Goal: Obtain resource: Obtain resource

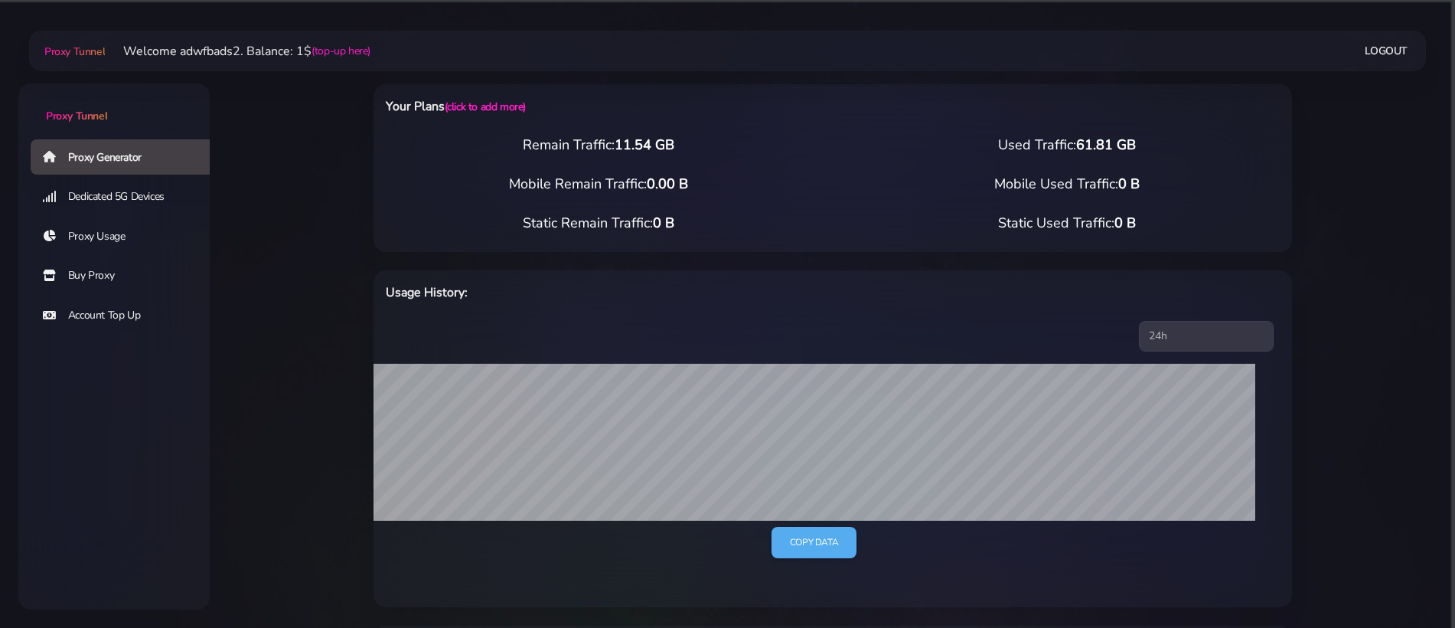
select select "IT"
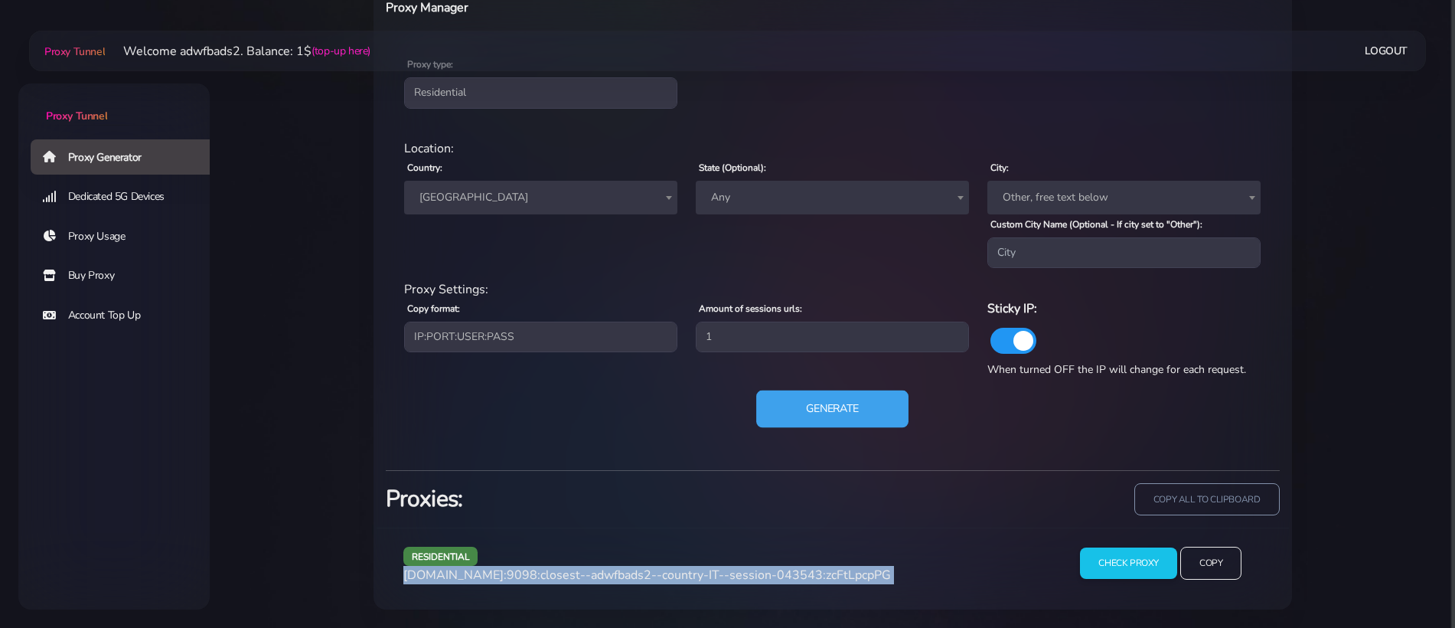
click at [820, 413] on button "Generate" at bounding box center [832, 409] width 152 height 38
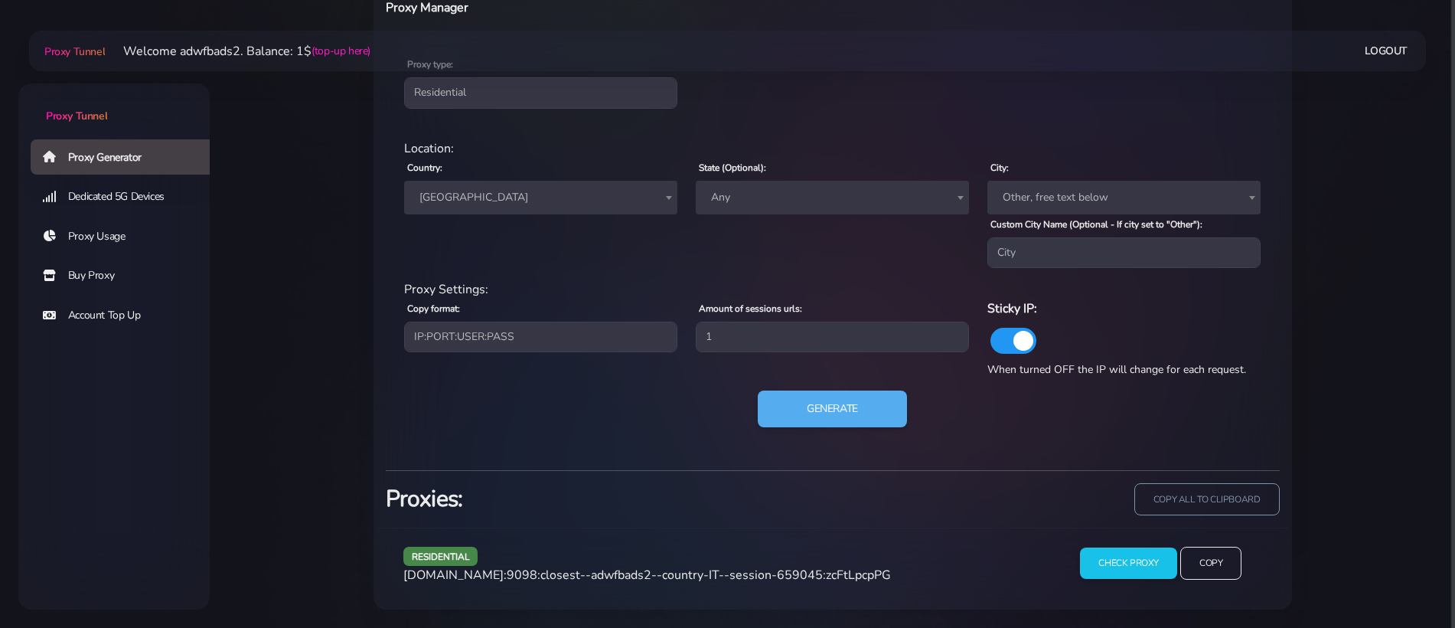
click at [576, 566] on span "[DOMAIN_NAME]:9098:closest--adwfbads2--country-IT--session-659045:zcFtLpcpPG" at bounding box center [647, 574] width 488 height 17
click at [574, 579] on span "[DOMAIN_NAME]:9098:closest--adwfbads2--country-IT--session-659045:zcFtLpcpPG" at bounding box center [647, 574] width 488 height 17
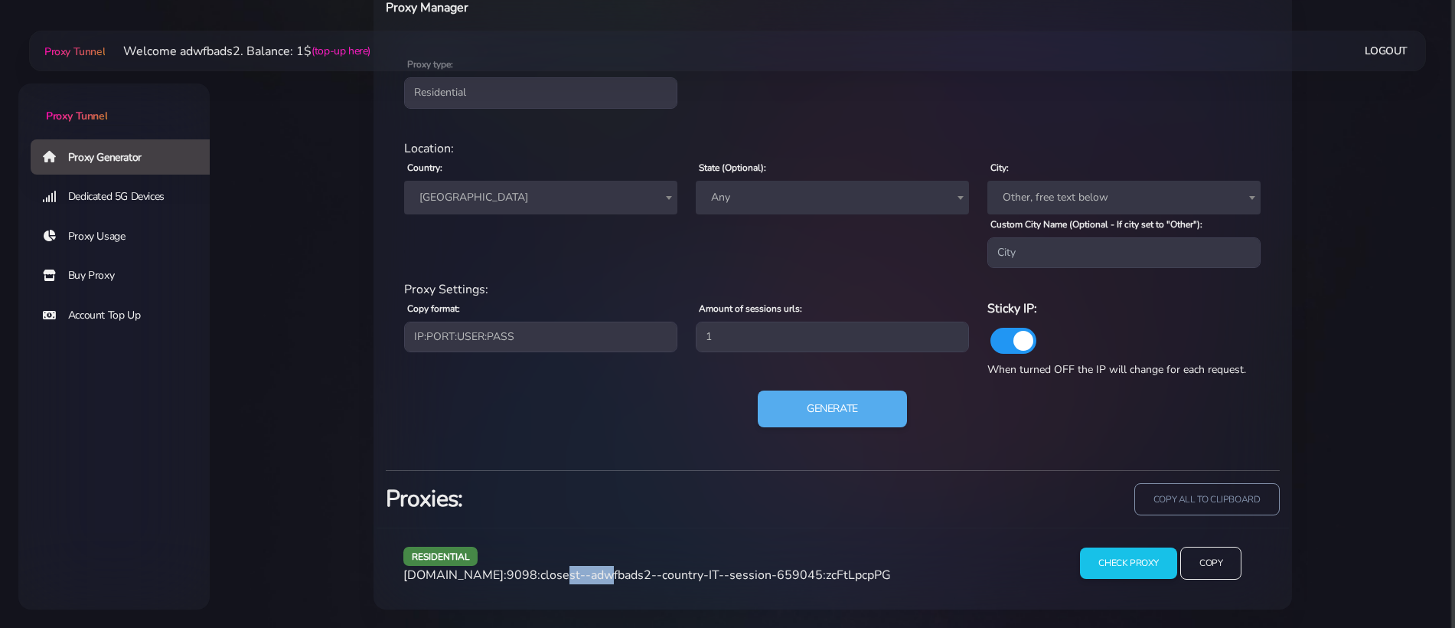
click at [574, 579] on span "[DOMAIN_NAME]:9098:closest--adwfbads2--country-IT--session-659045:zcFtLpcpPG" at bounding box center [647, 574] width 488 height 17
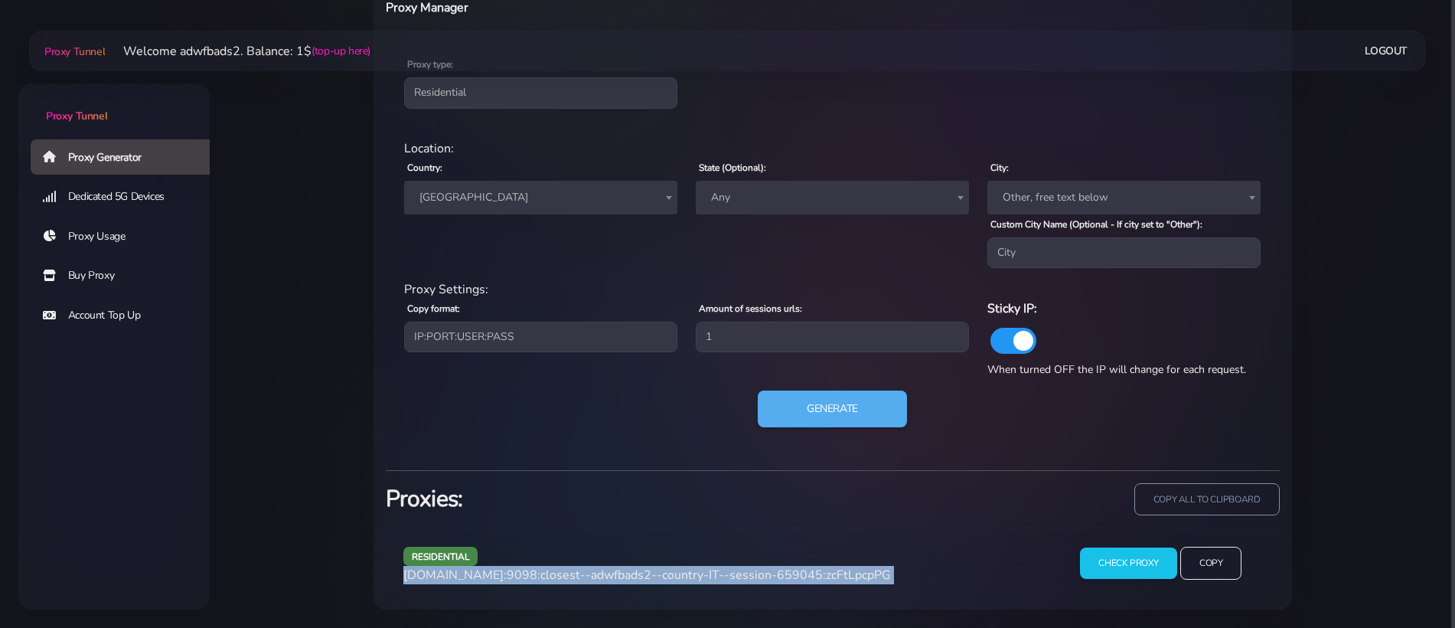
click at [574, 579] on span "[DOMAIN_NAME]:9098:closest--adwfbads2--country-IT--session-659045:zcFtLpcpPG" at bounding box center [647, 574] width 488 height 17
copy div "[DOMAIN_NAME]:9098:closest--adwfbads2--country-IT--session-659045:zcFtLpcpPG"
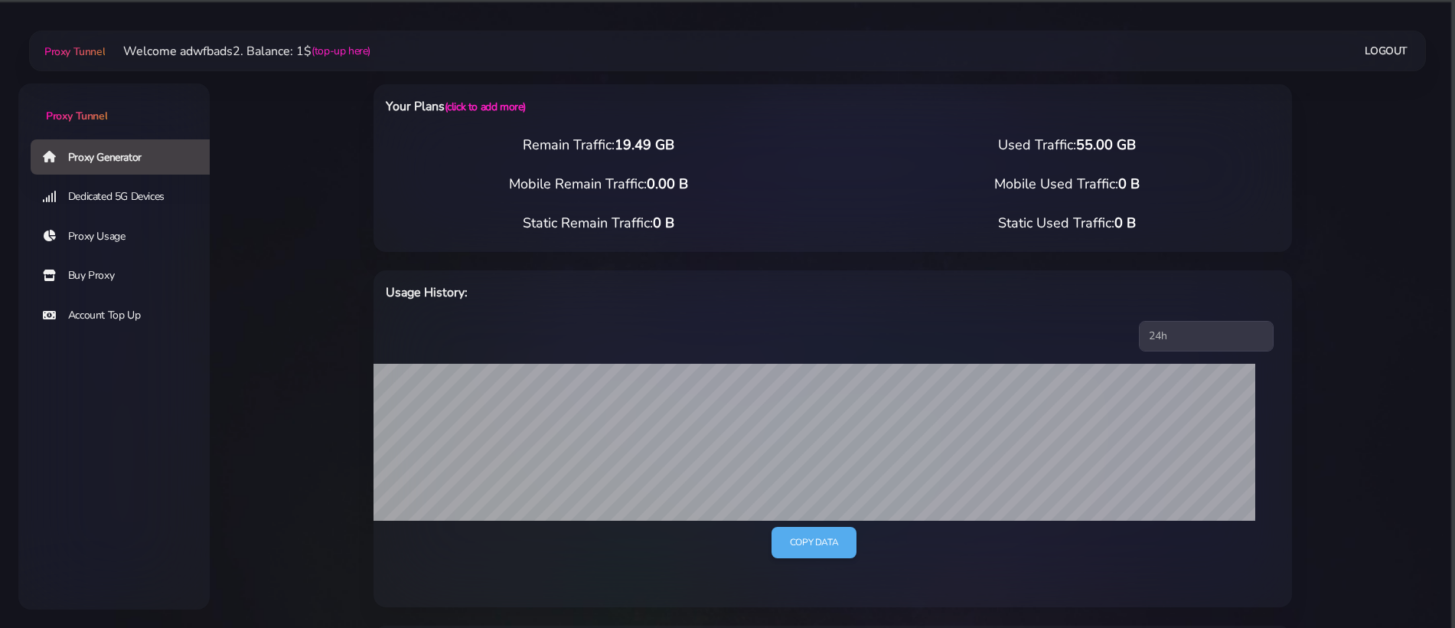
select select "NL"
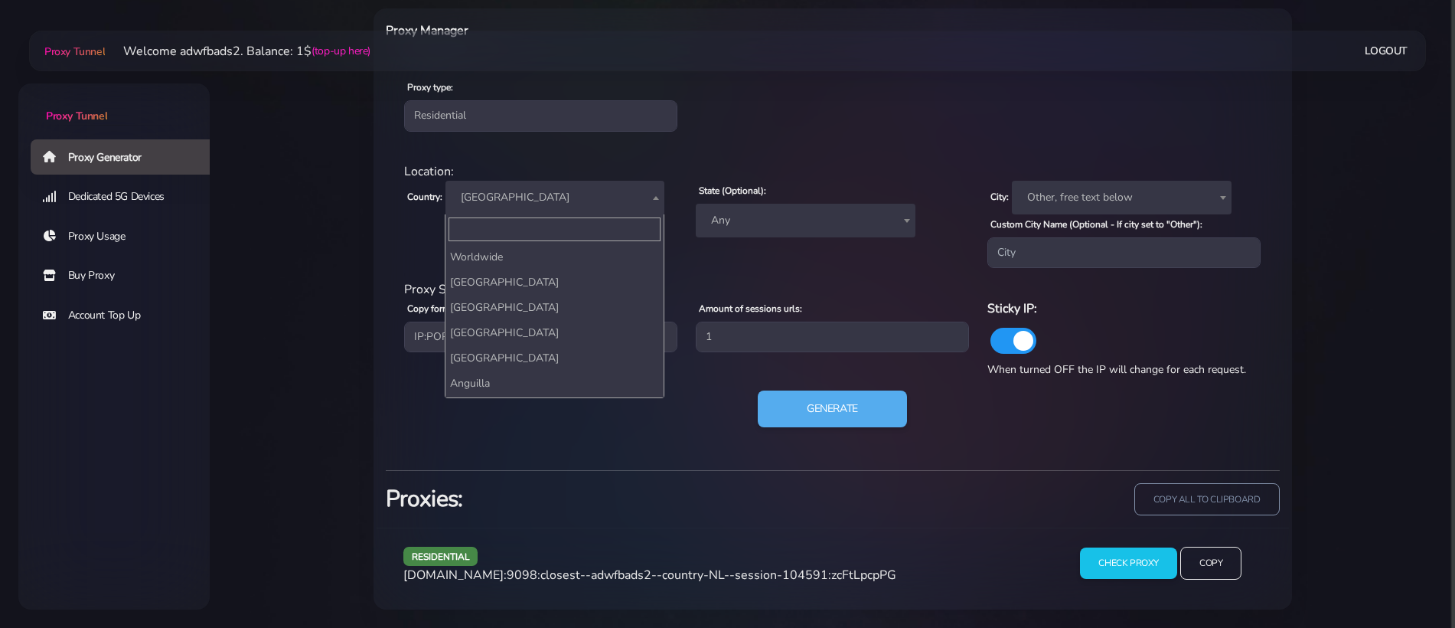
click at [535, 188] on span "[GEOGRAPHIC_DATA]" at bounding box center [555, 197] width 201 height 21
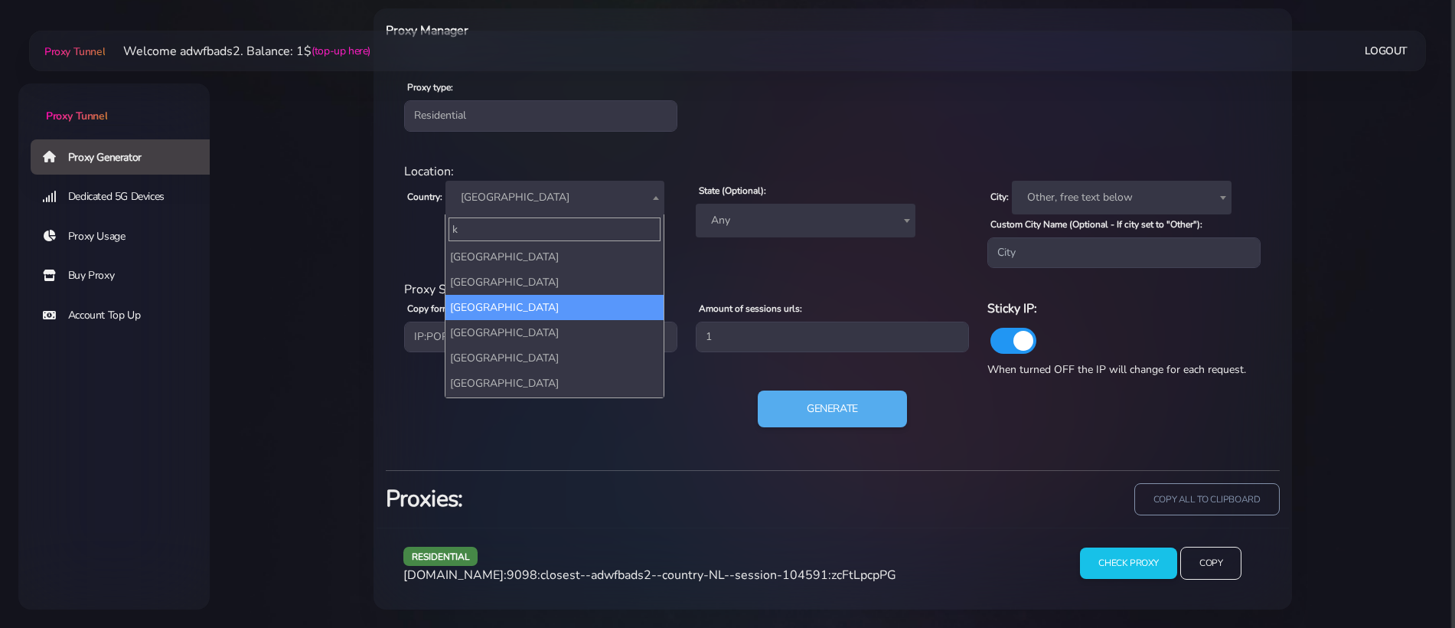
scroll to position [0, 0]
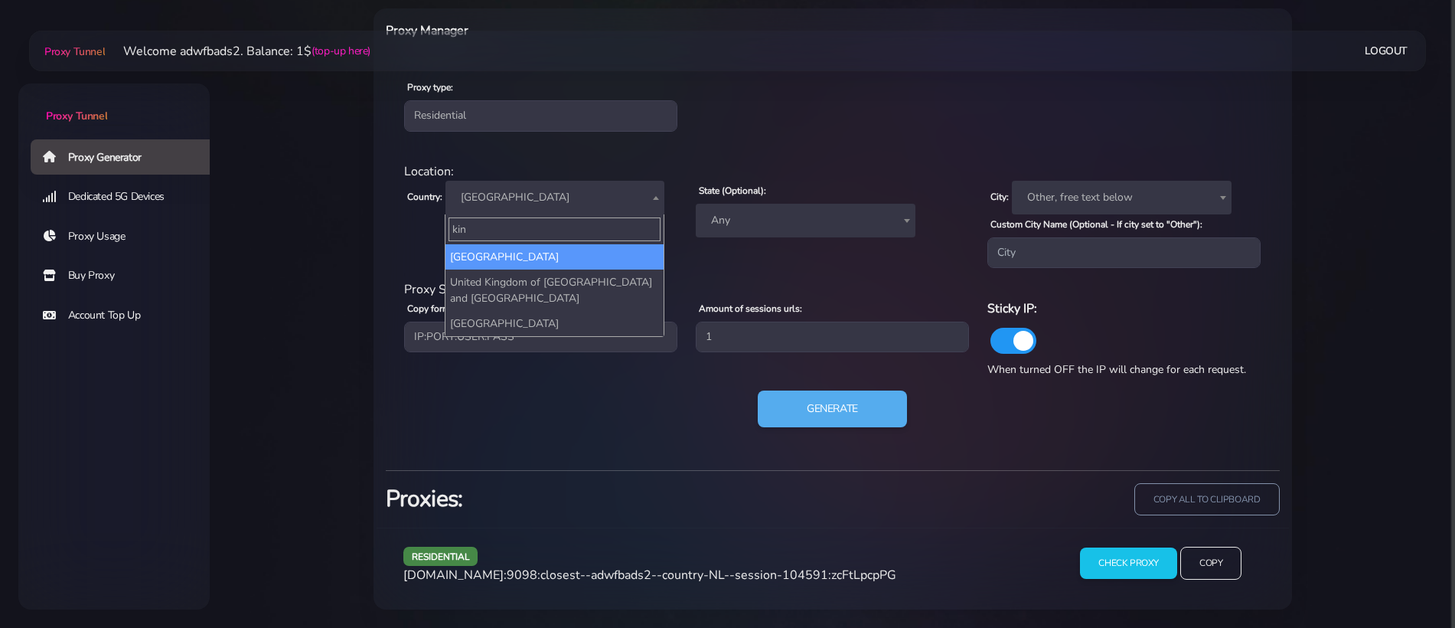
type input "king"
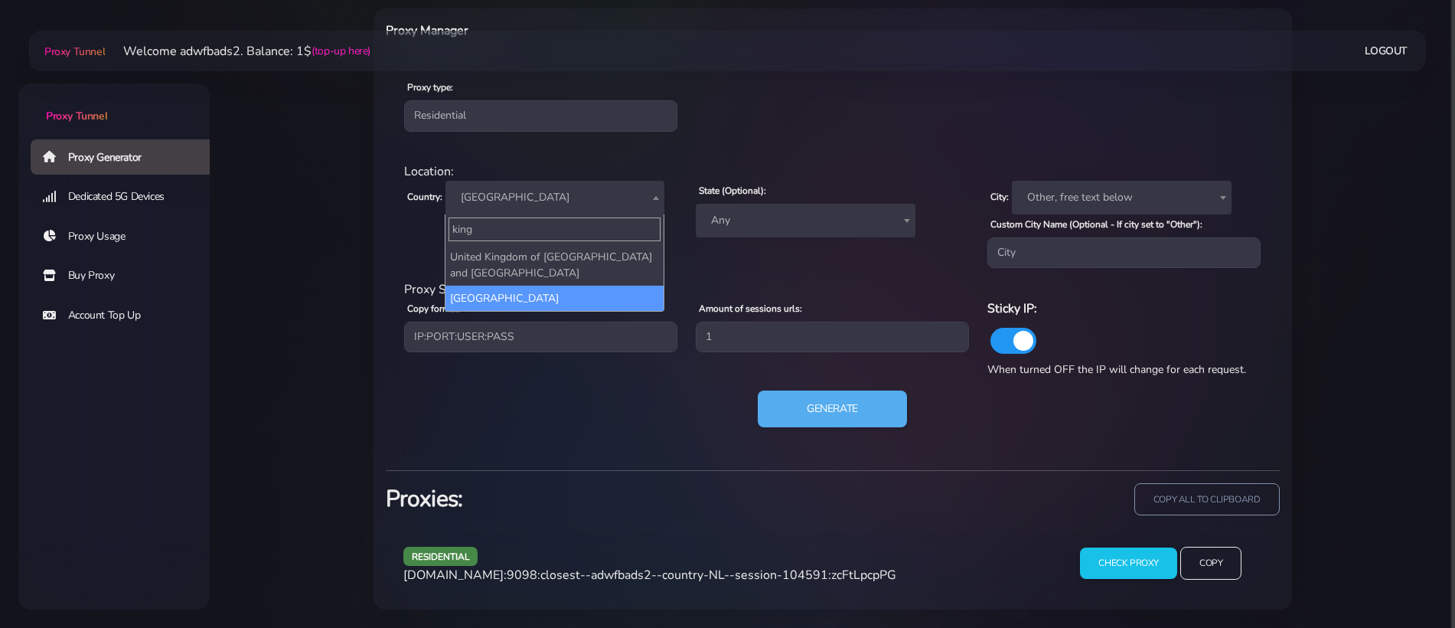
select select "UK"
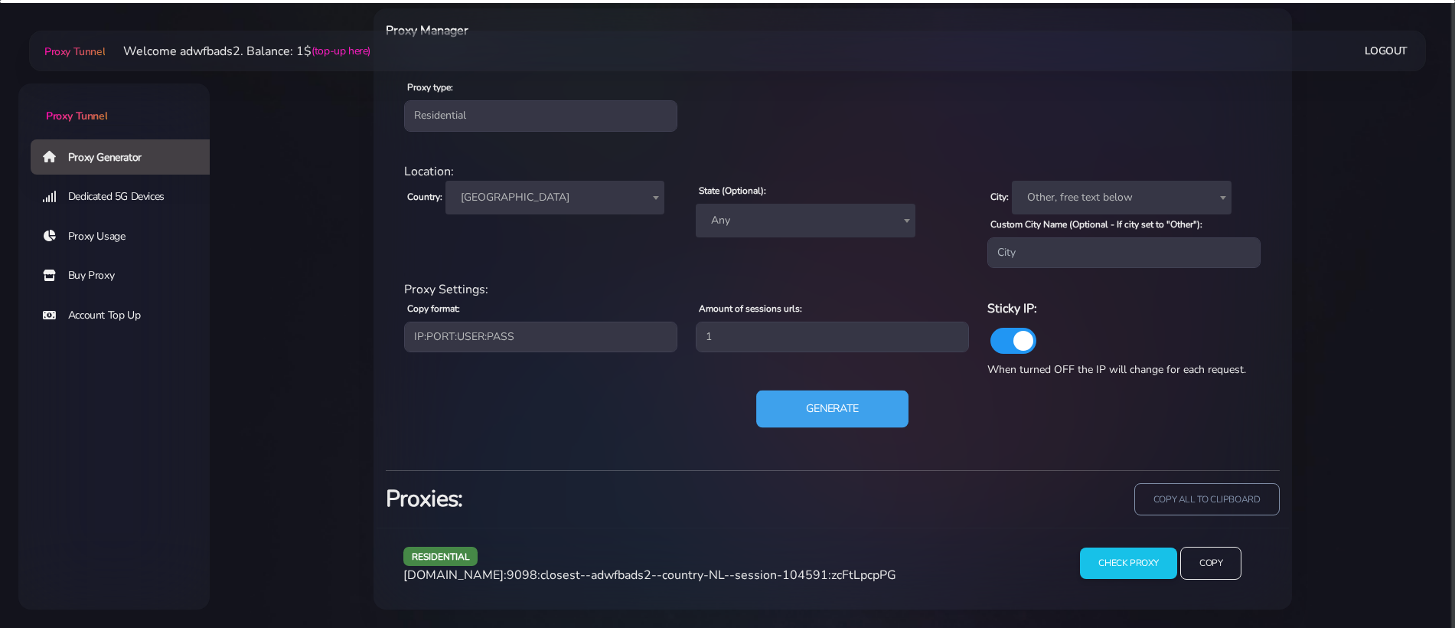
click at [779, 414] on button "Generate" at bounding box center [832, 409] width 152 height 38
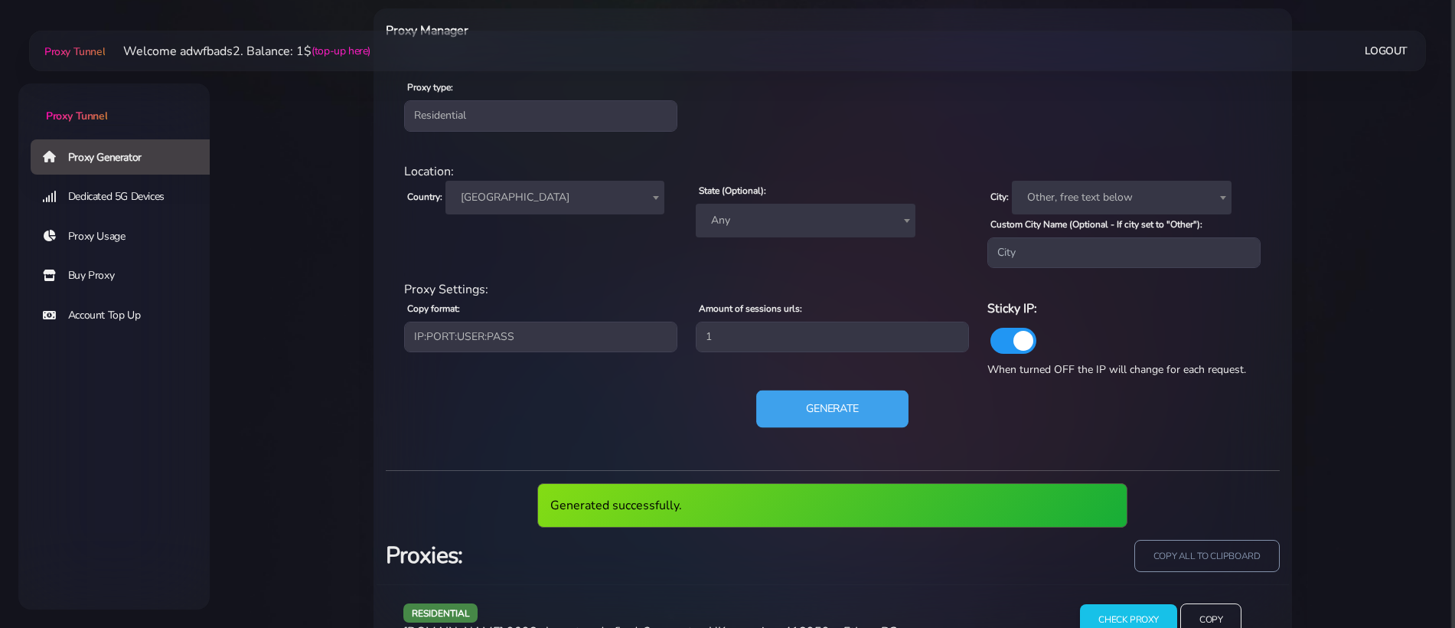
click at [756, 390] on button "Generate" at bounding box center [832, 409] width 152 height 38
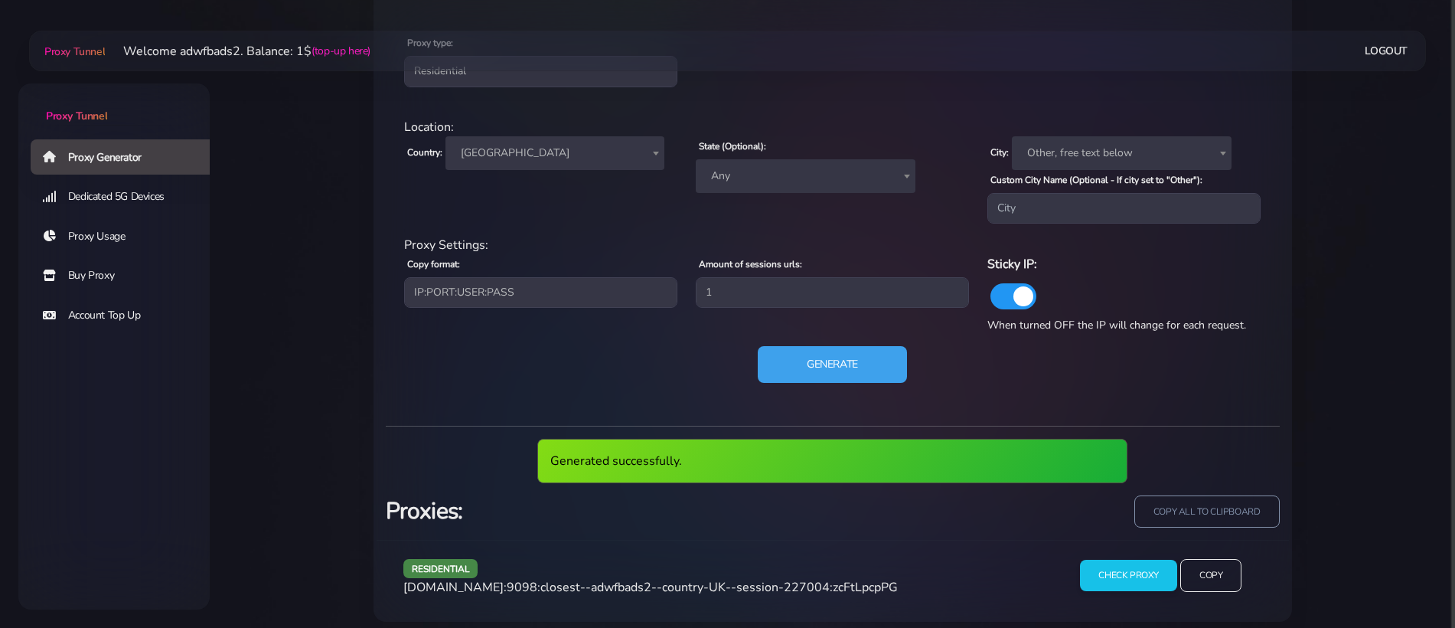
scroll to position [674, 0]
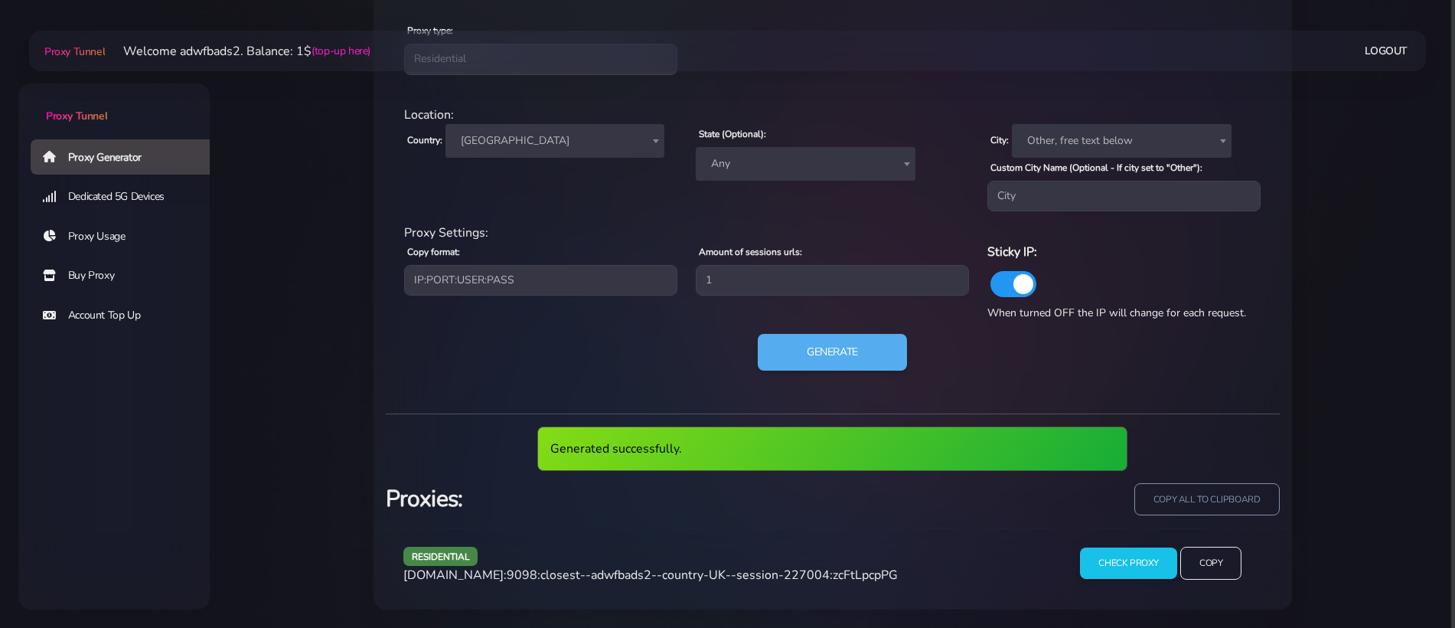
click at [654, 572] on span "agg.proxytunnel.io:9098:closest--adwfbads2--country-UK--session-227004:zcFtLpcp…" at bounding box center [650, 574] width 495 height 17
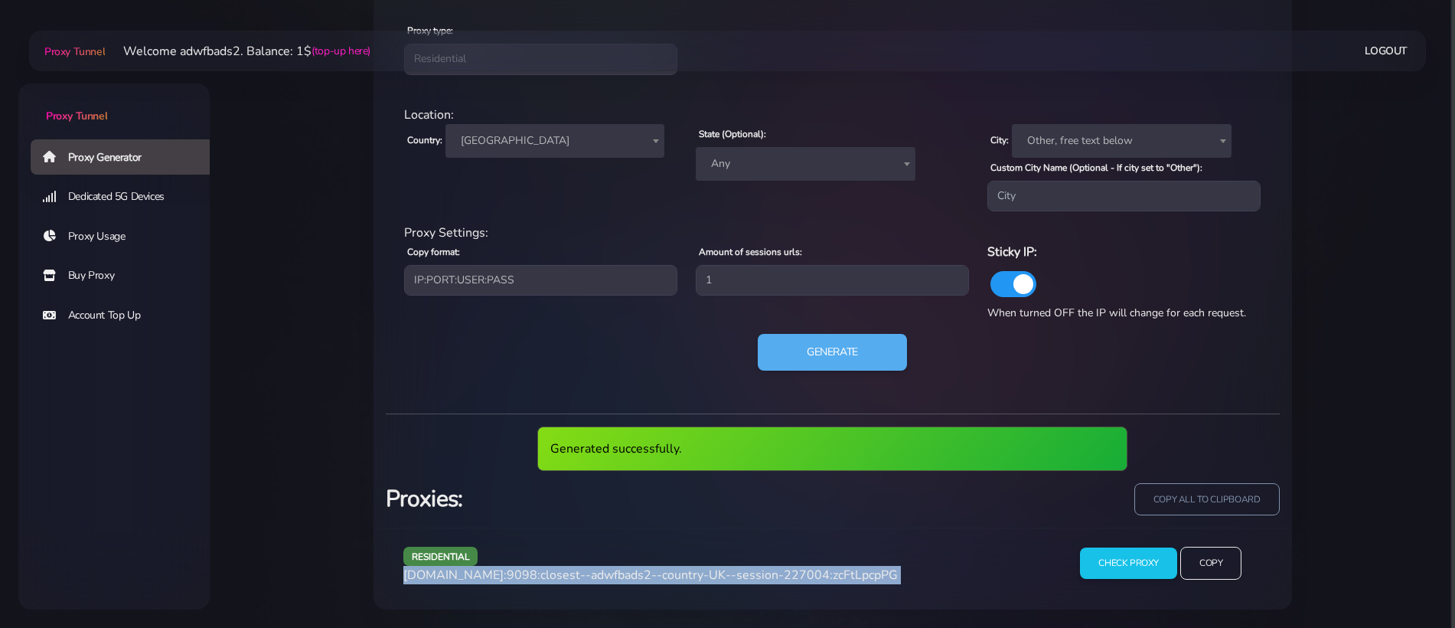
click at [654, 572] on span "agg.proxytunnel.io:9098:closest--adwfbads2--country-UK--session-227004:zcFtLpcp…" at bounding box center [650, 574] width 495 height 17
copy div "agg.proxytunnel.io:9098:closest--adwfbads2--country-UK--session-227004:zcFtLpcp…"
